Goal: Task Accomplishment & Management: Manage account settings

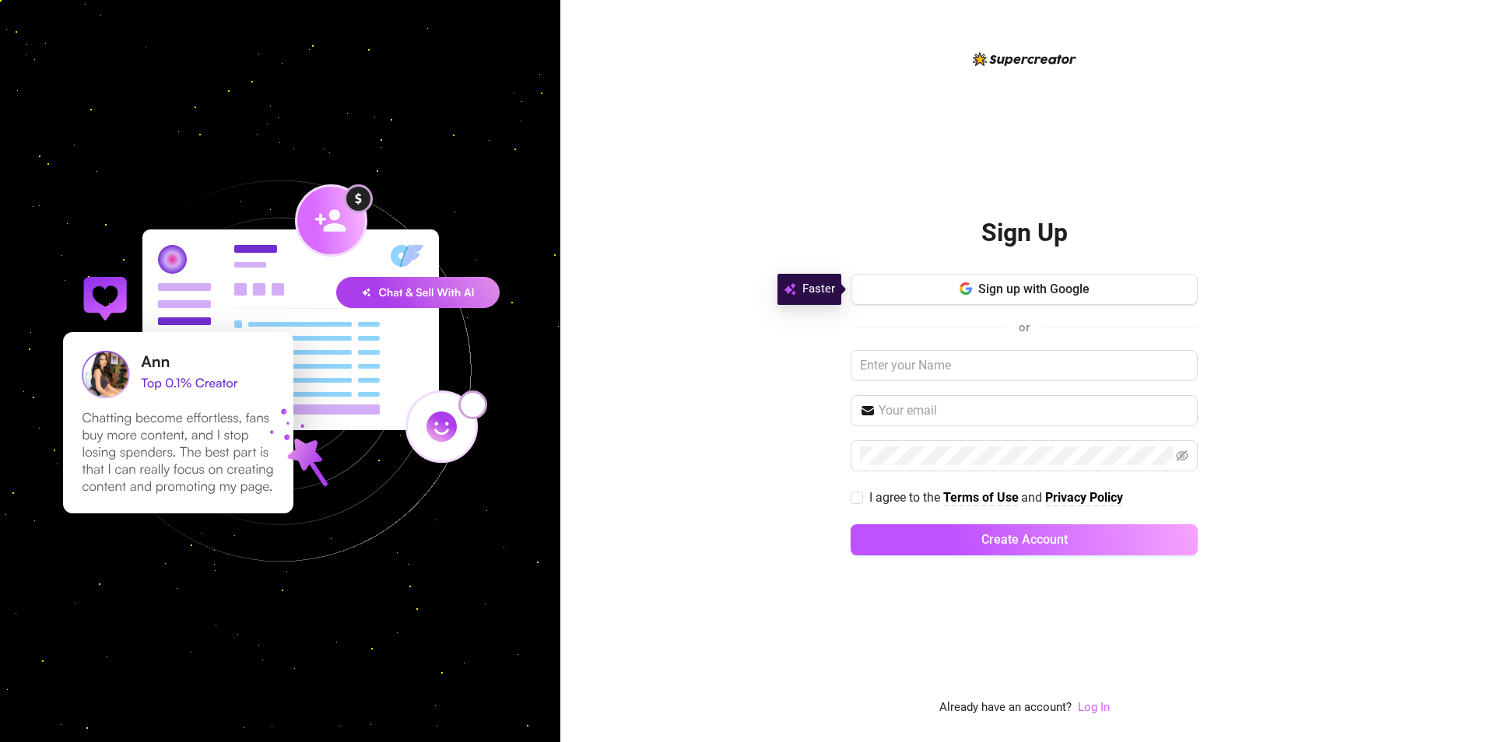
click at [802, 549] on link "Log In" at bounding box center [1094, 707] width 32 height 14
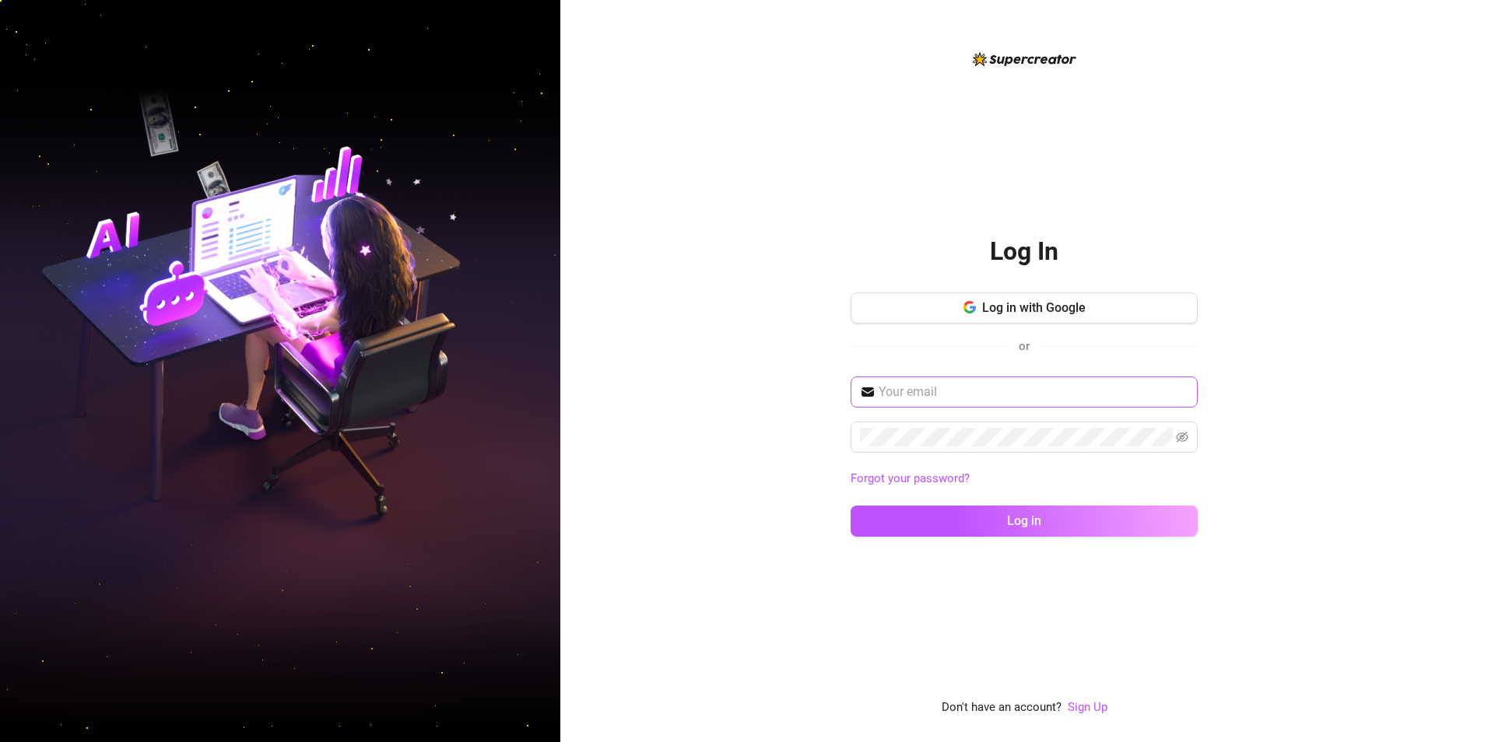
click at [802, 402] on span at bounding box center [1024, 392] width 347 height 31
click at [802, 388] on input "text" at bounding box center [1034, 392] width 310 height 19
click at [802, 398] on input "text" at bounding box center [1034, 392] width 310 height 19
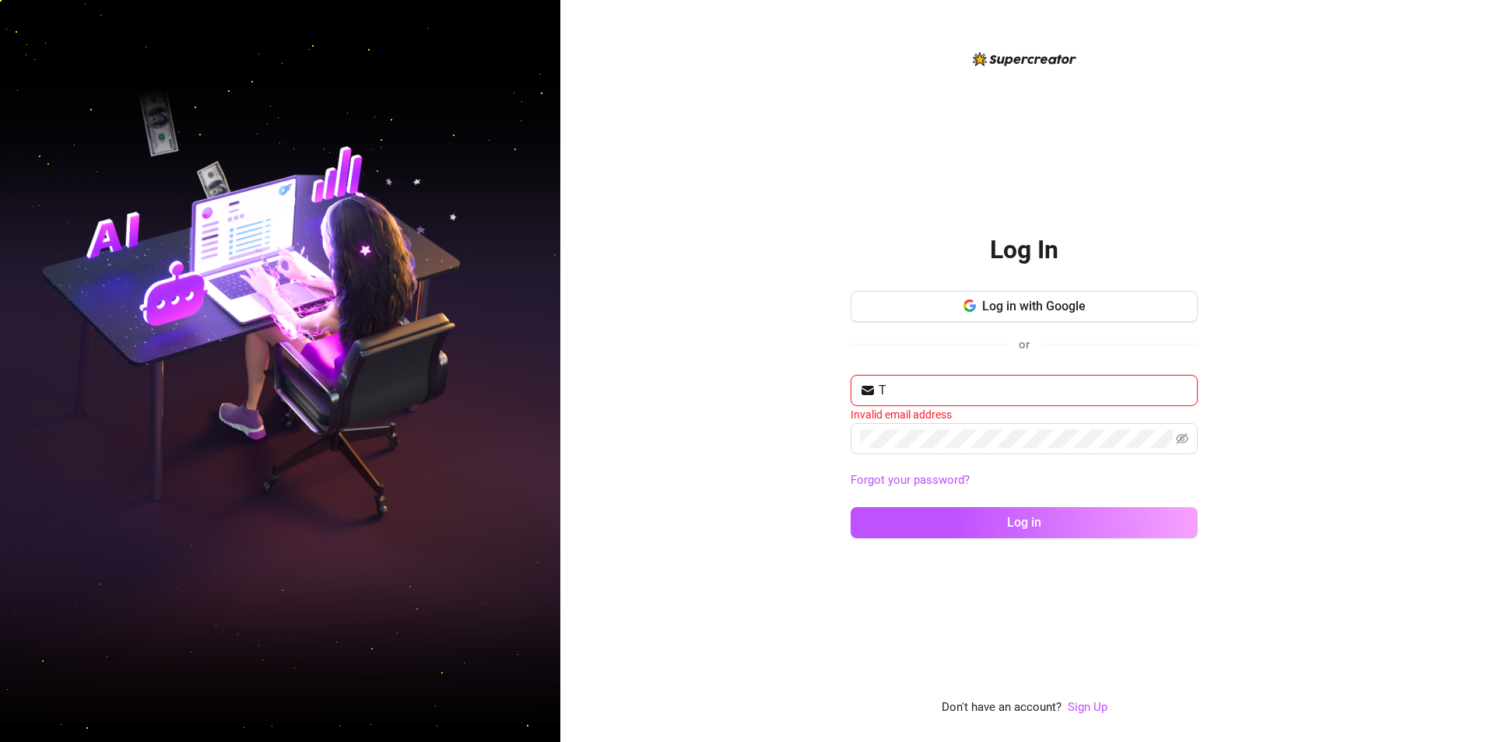
paste input "1eragency@gmail.com"
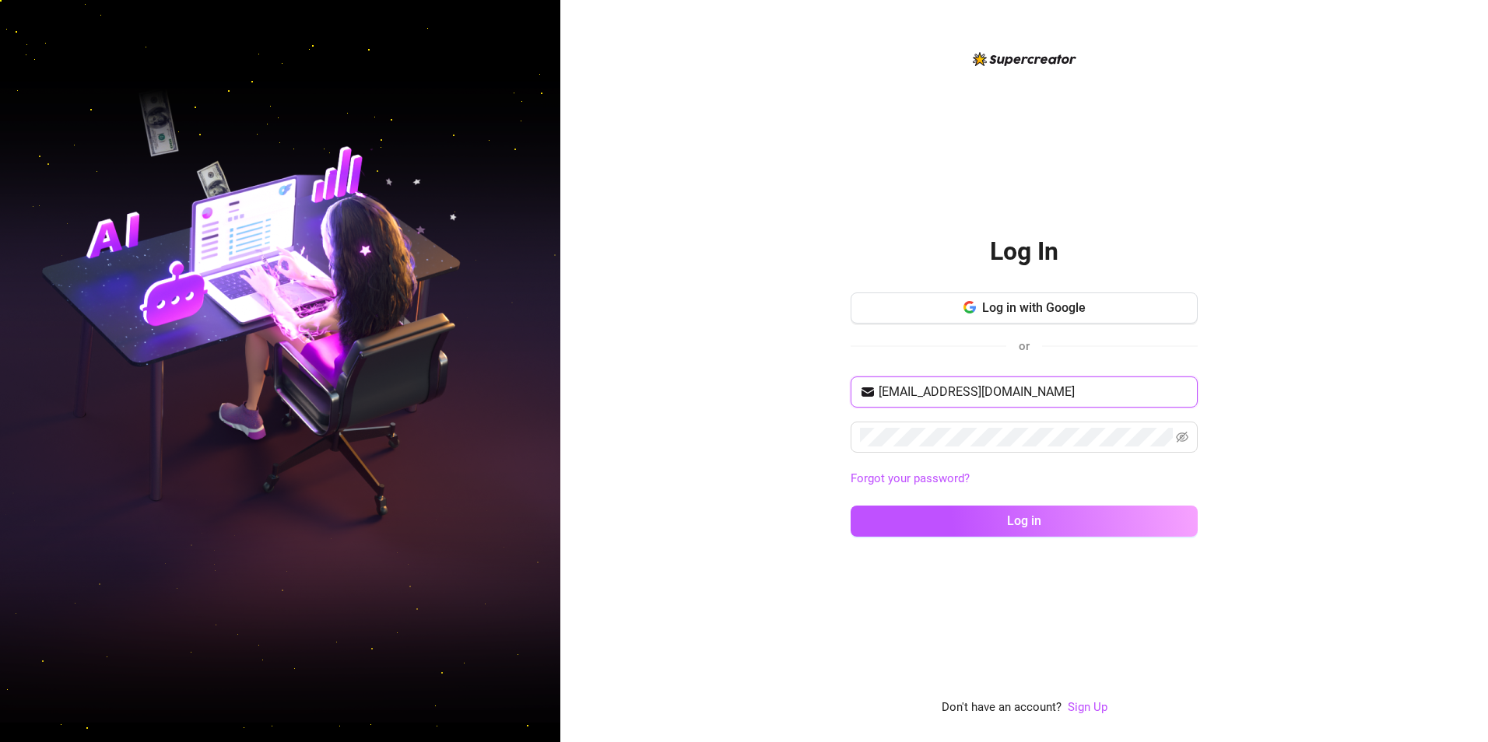
click at [802, 392] on input "T1eragency@gmail.com" at bounding box center [1034, 392] width 310 height 19
type input "t1eragency@gmail.com"
click at [802, 418] on div "t1eragency@gmail.com Forgot your password? Log in" at bounding box center [1024, 464] width 347 height 174
click at [802, 514] on span "Log in" at bounding box center [1024, 521] width 34 height 15
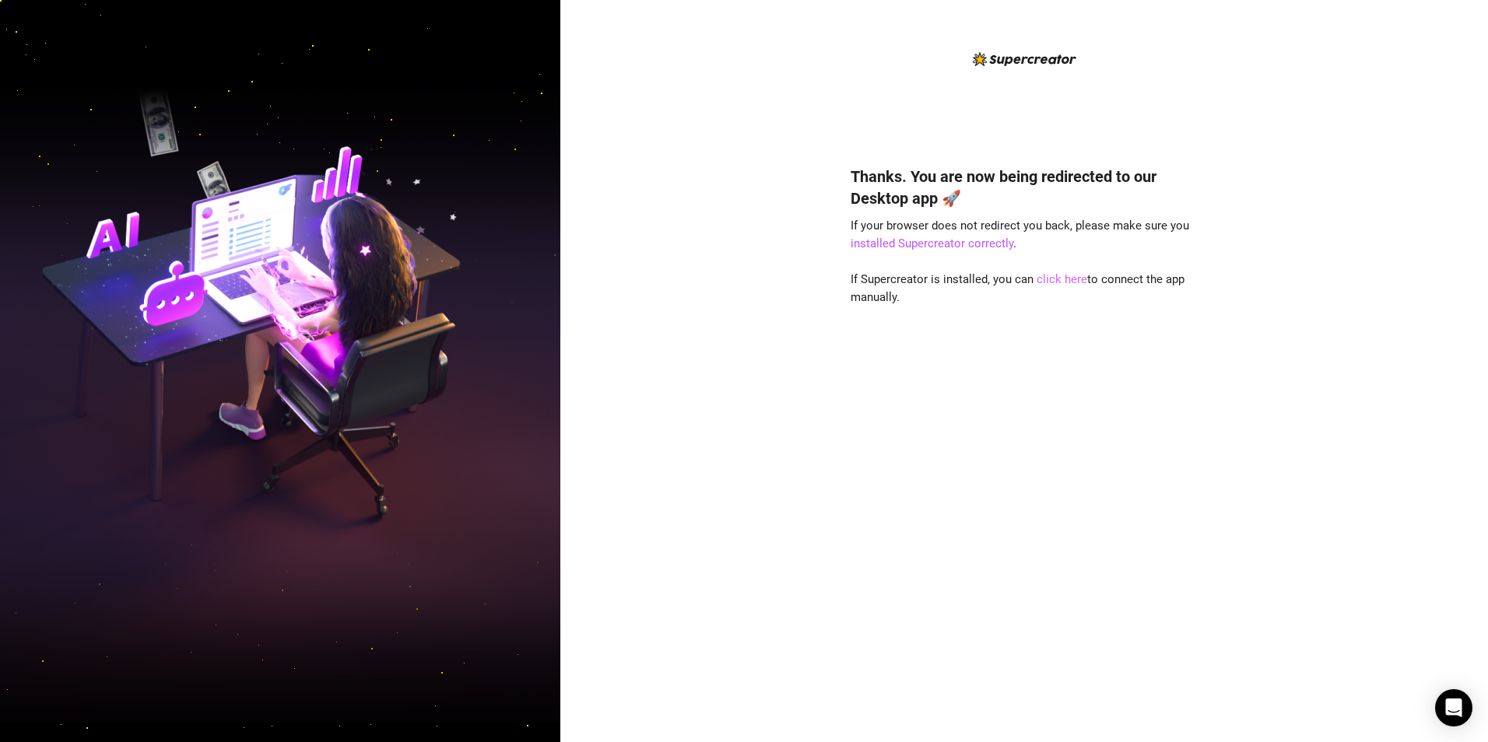
click at [1074, 282] on link "click here" at bounding box center [1062, 279] width 51 height 14
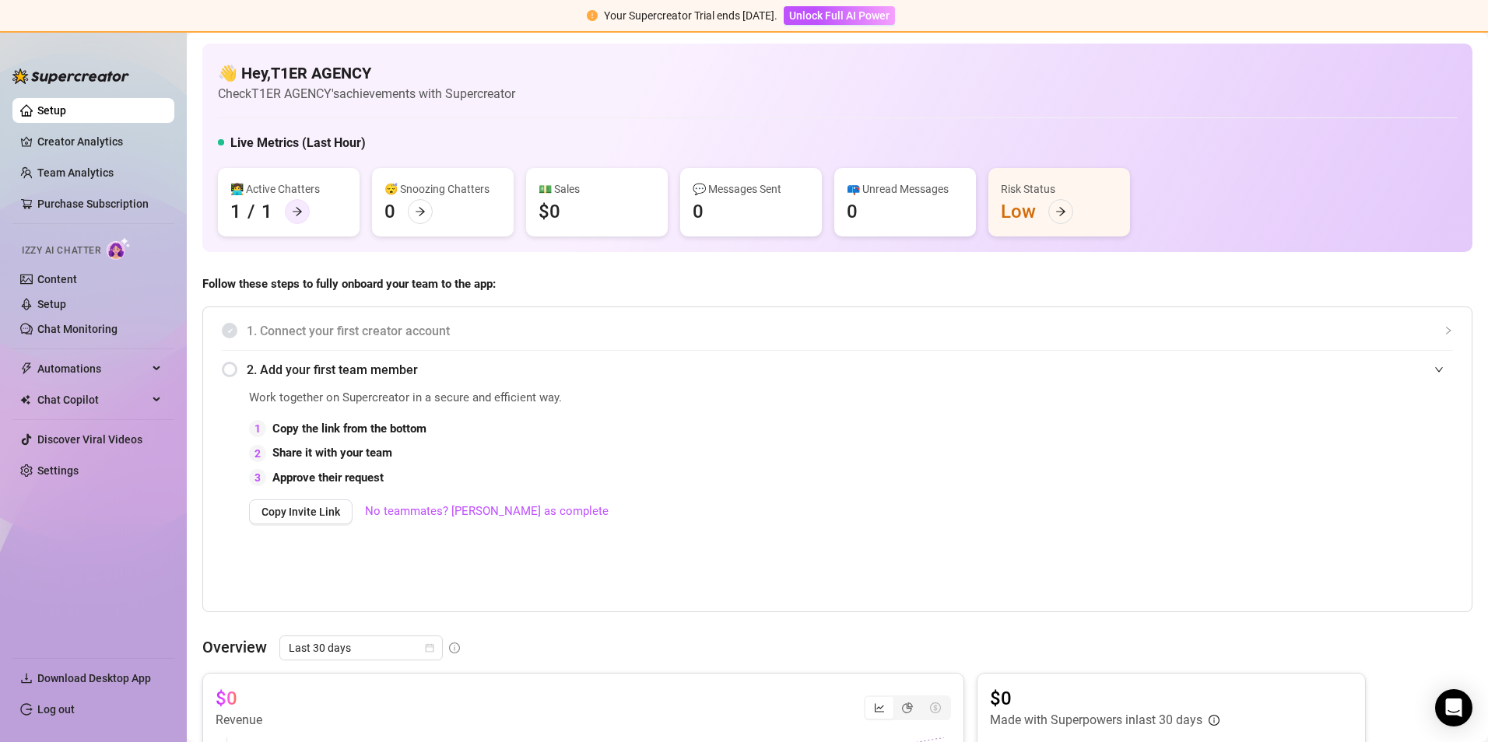
click at [298, 213] on icon "arrow-right" at bounding box center [297, 212] width 9 height 9
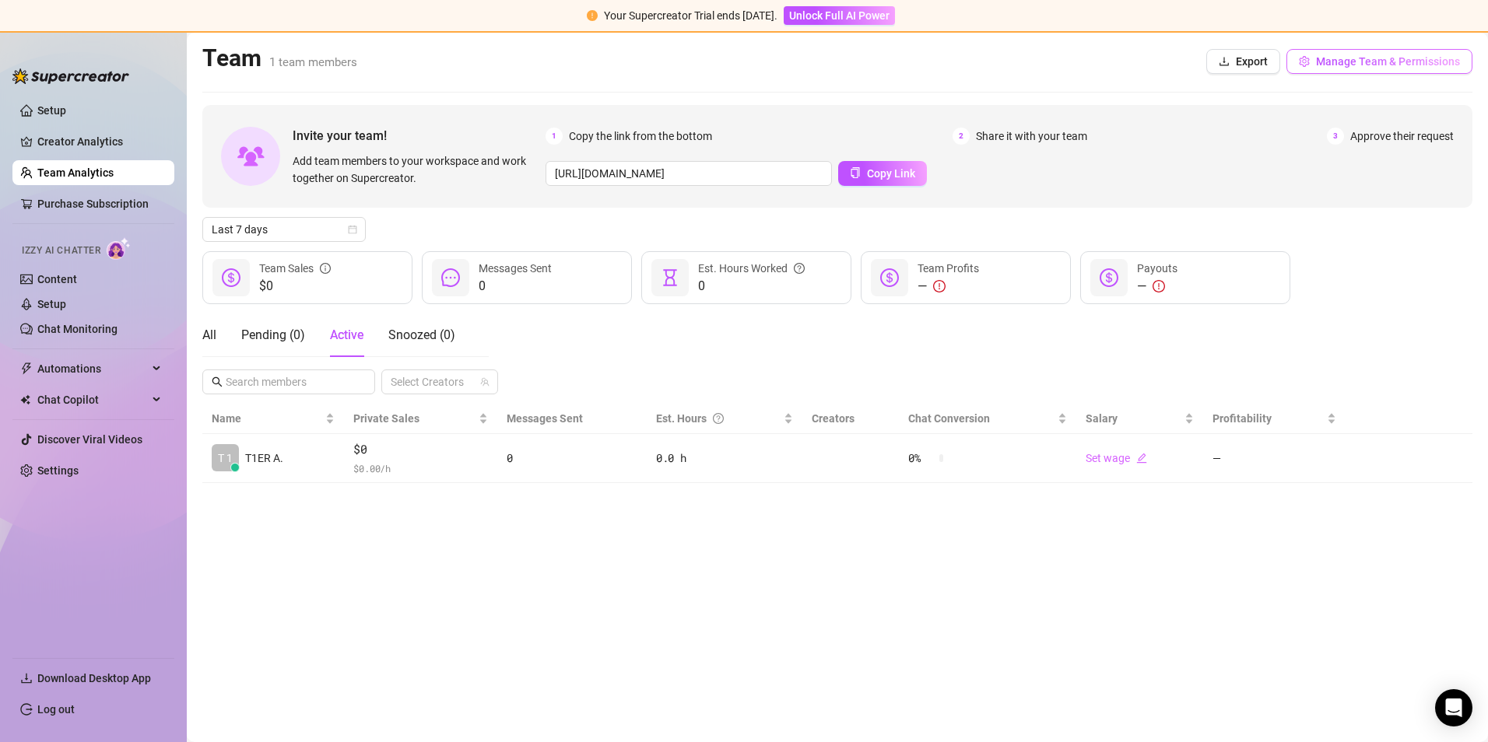
click at [1329, 59] on span "Manage Team & Permissions" at bounding box center [1388, 61] width 144 height 12
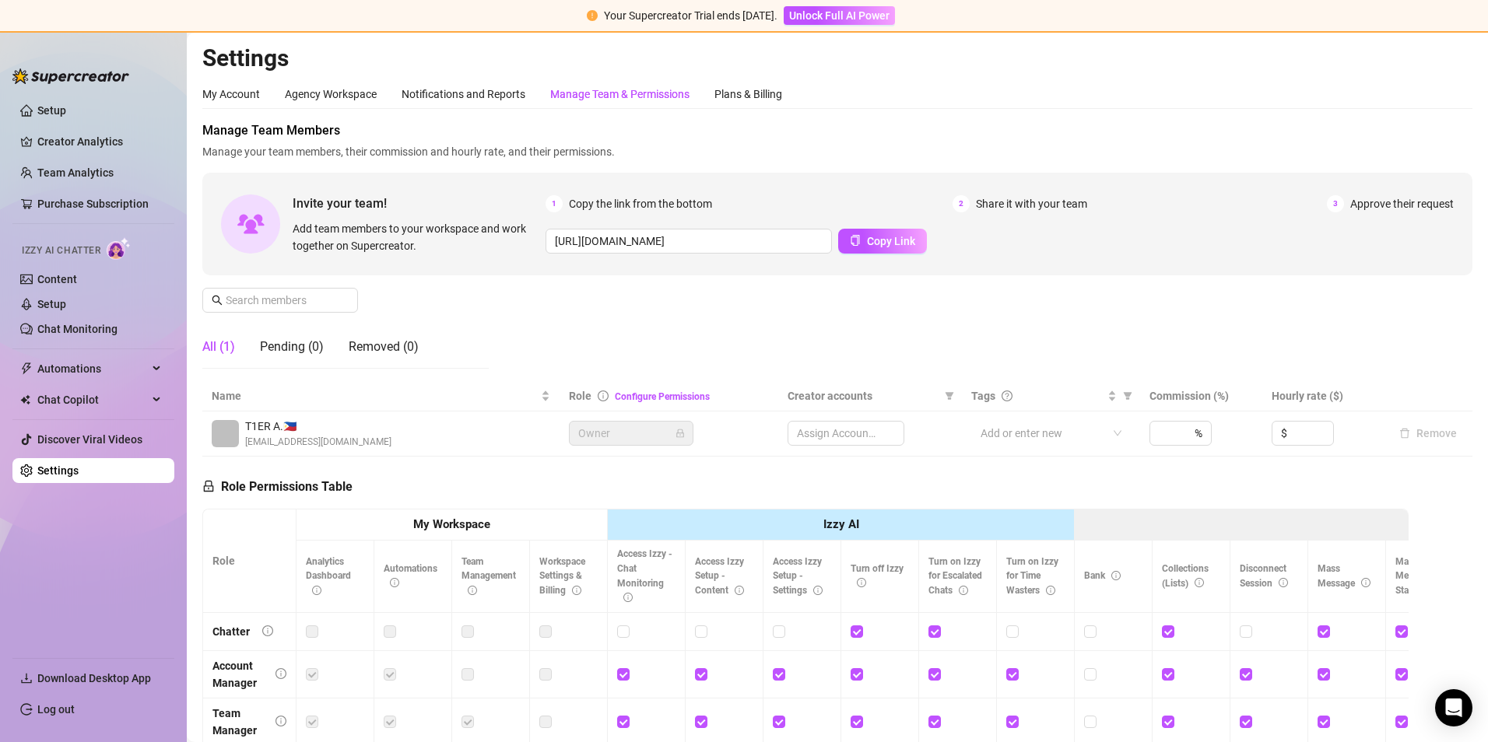
click at [652, 90] on div "Manage Team & Permissions" at bounding box center [619, 94] width 139 height 17
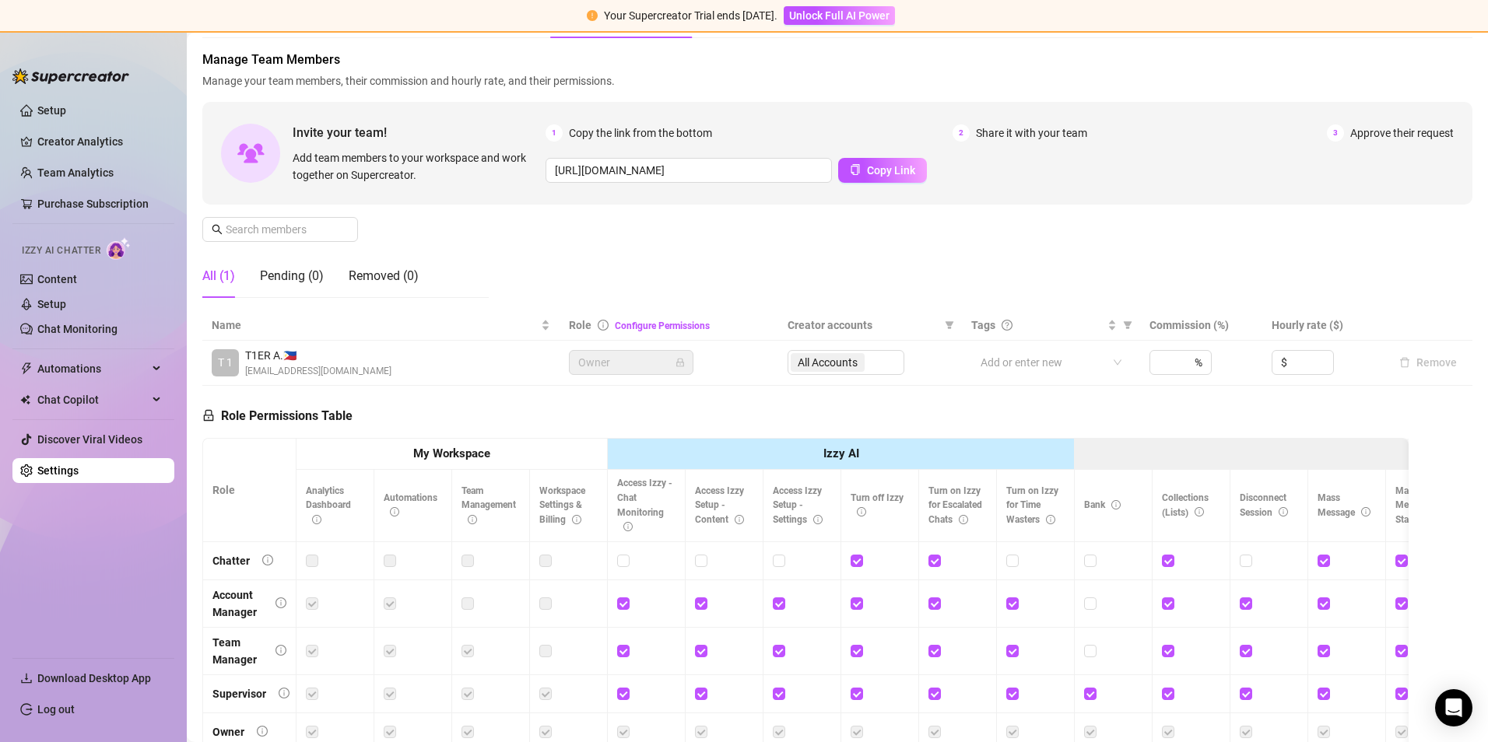
scroll to position [233, 0]
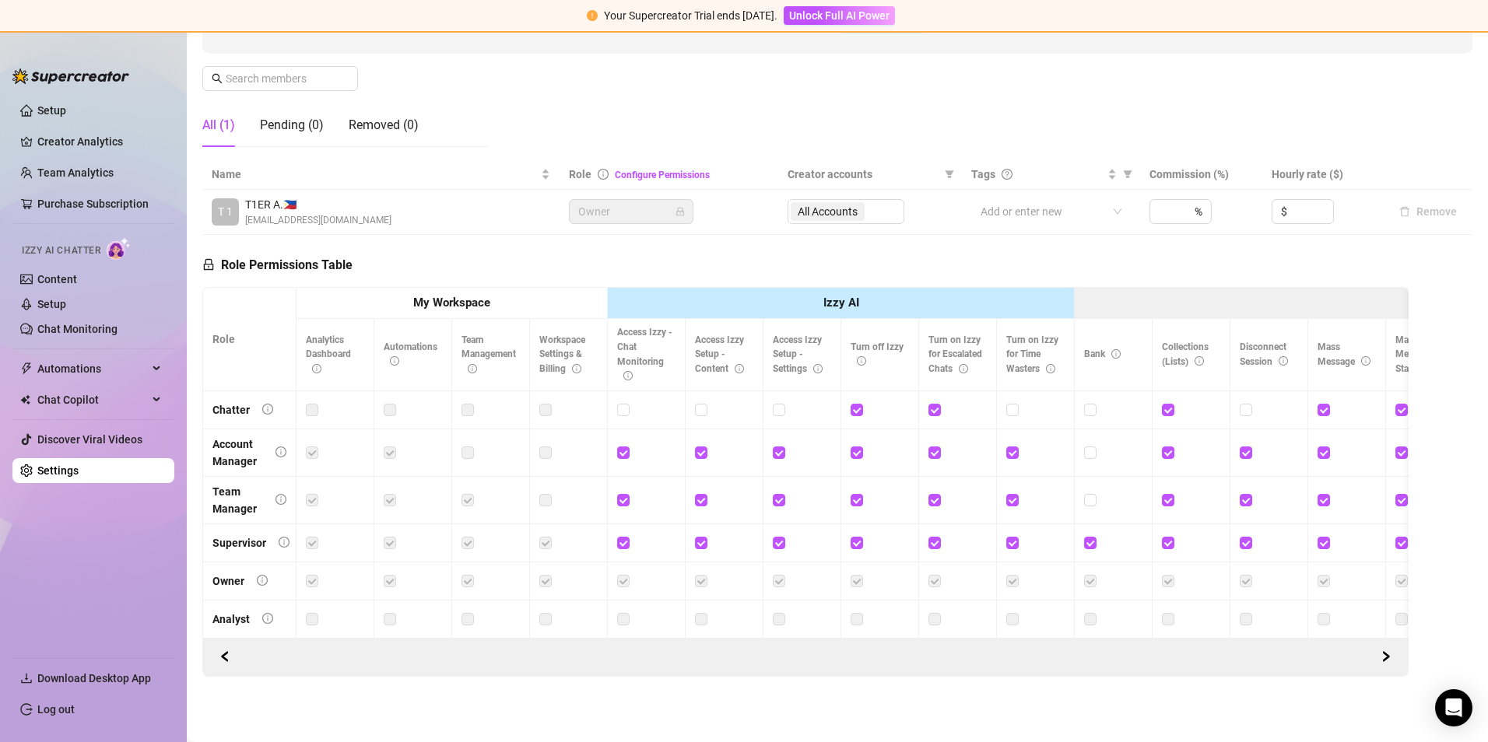
click at [309, 402] on label at bounding box center [312, 410] width 12 height 17
drag, startPoint x: 1363, startPoint y: 406, endPoint x: 1062, endPoint y: 466, distance: 306.3
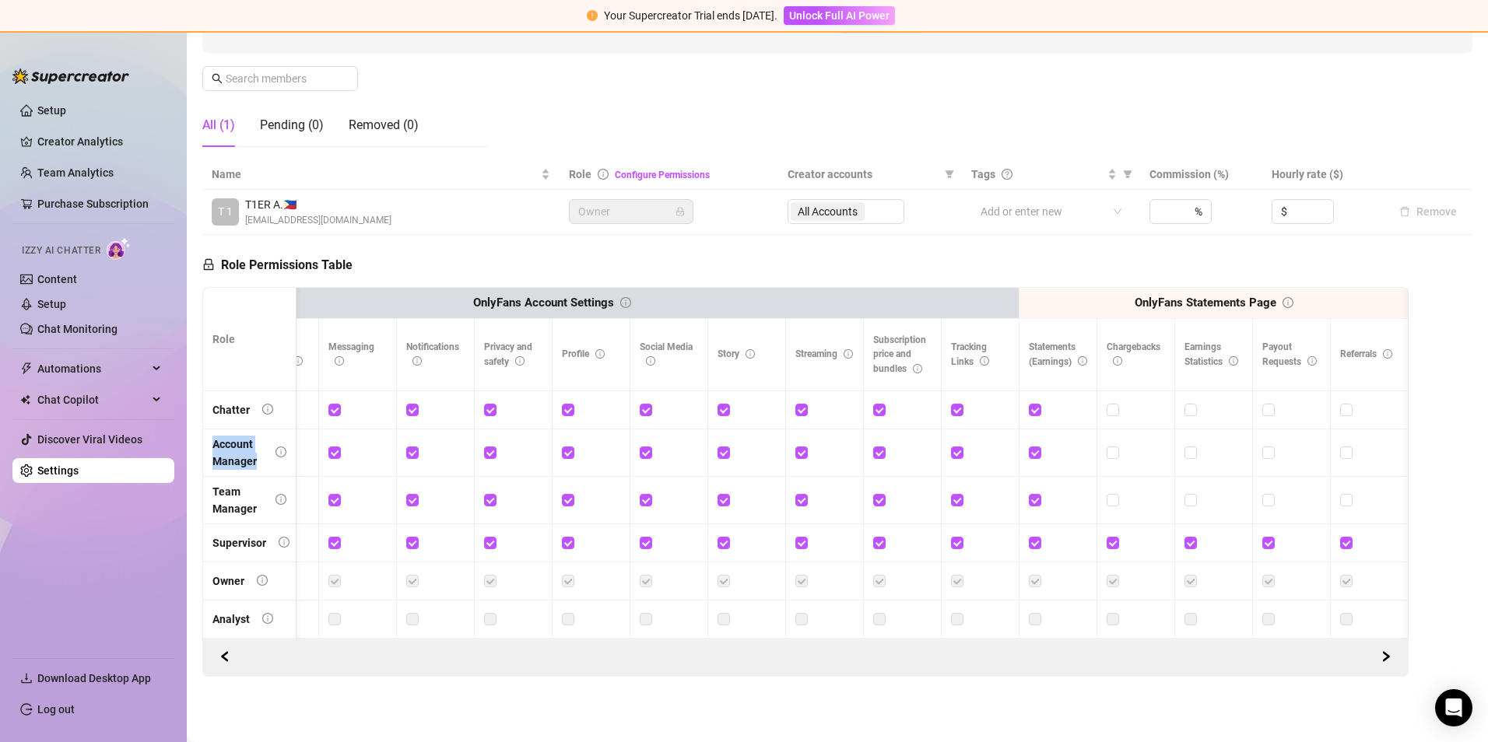
scroll to position [0, 1603]
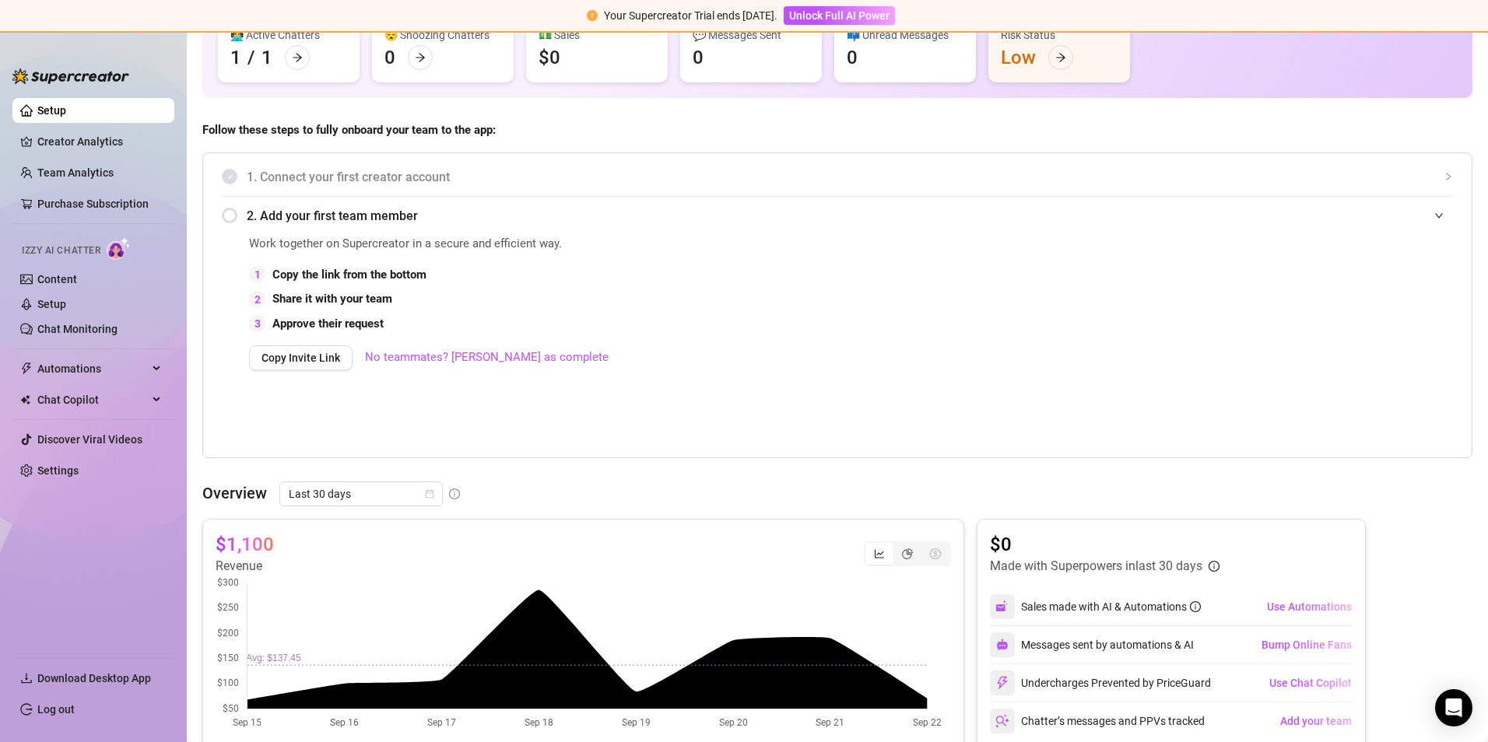
scroll to position [156, 0]
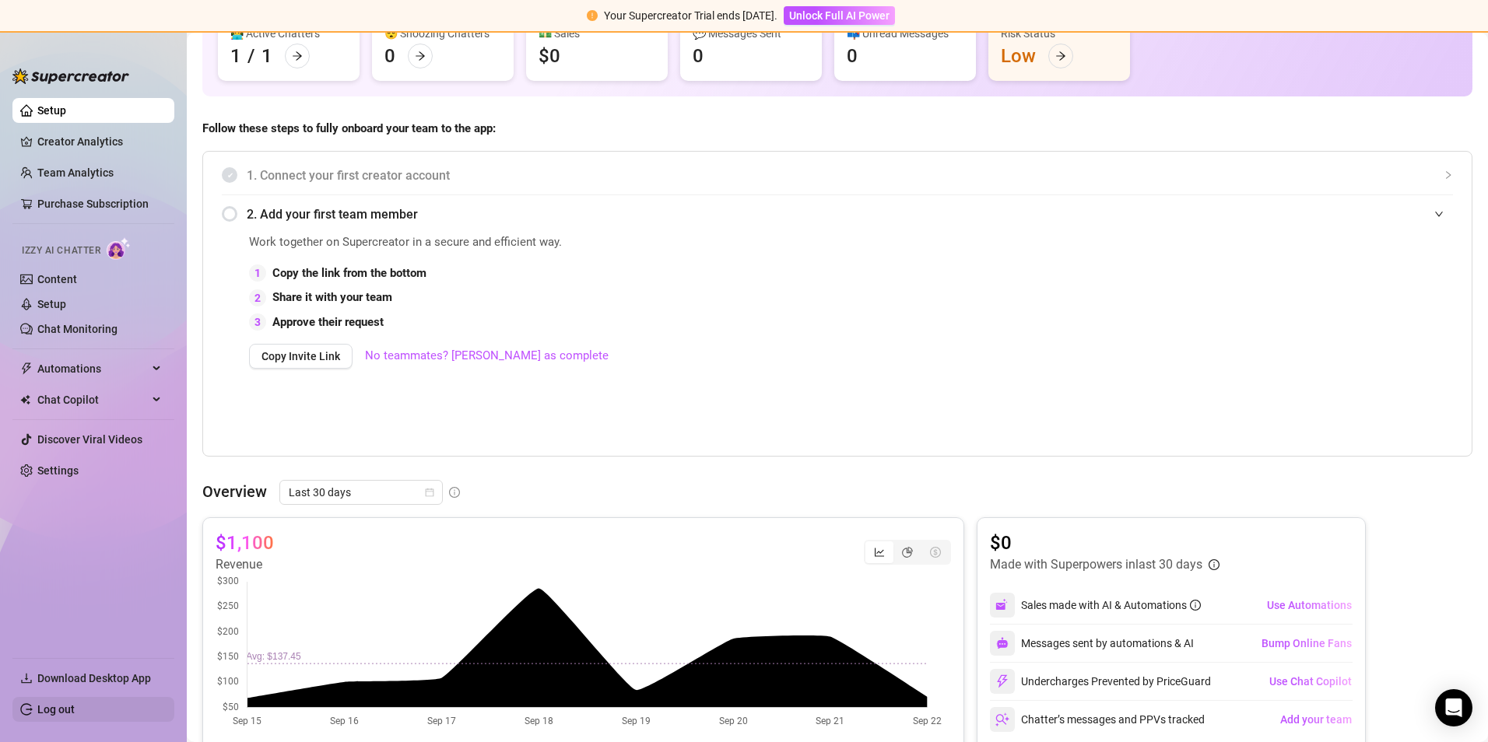
click at [58, 704] on link "Log out" at bounding box center [55, 709] width 37 height 12
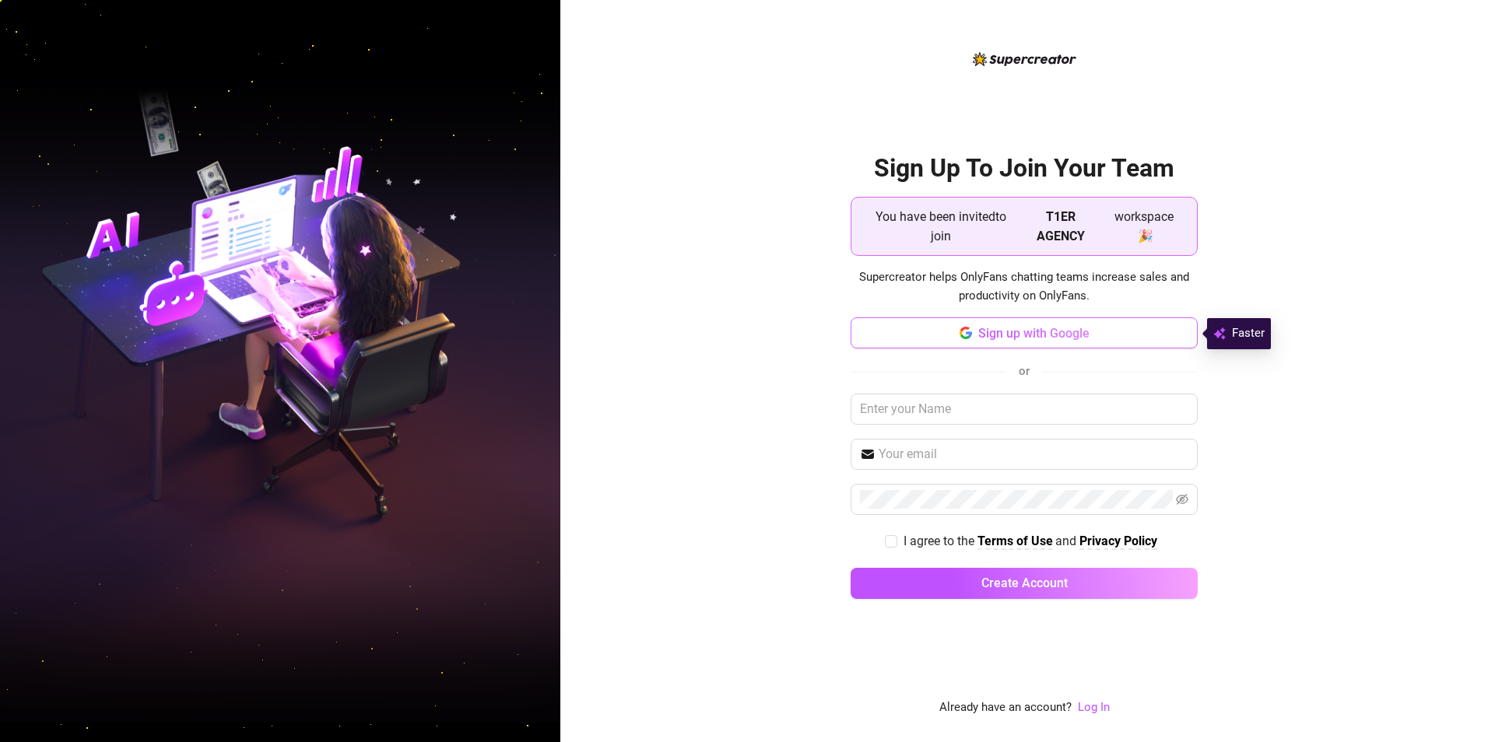
click at [1041, 342] on button "Sign up with Google" at bounding box center [1024, 333] width 347 height 31
